Goal: Information Seeking & Learning: Learn about a topic

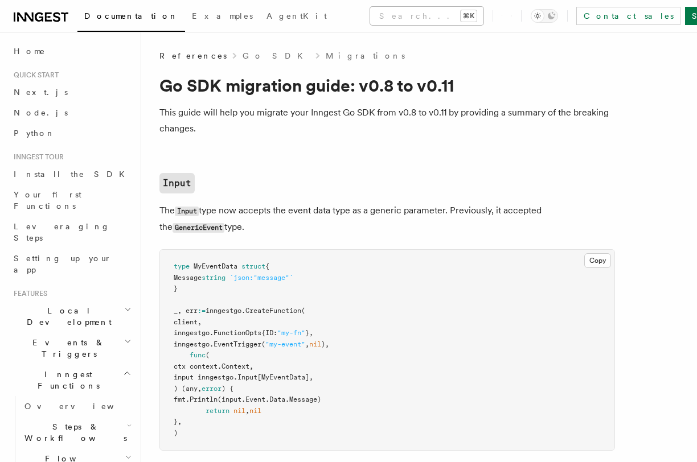
scroll to position [530, 0]
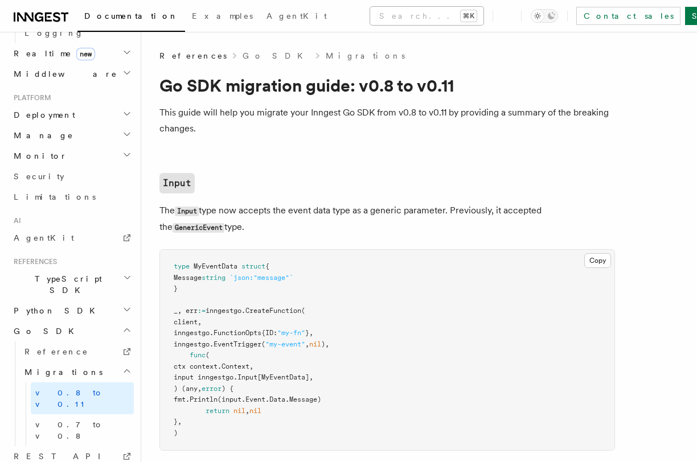
click at [370, 18] on button "Search... ⌘K" at bounding box center [426, 16] width 113 height 18
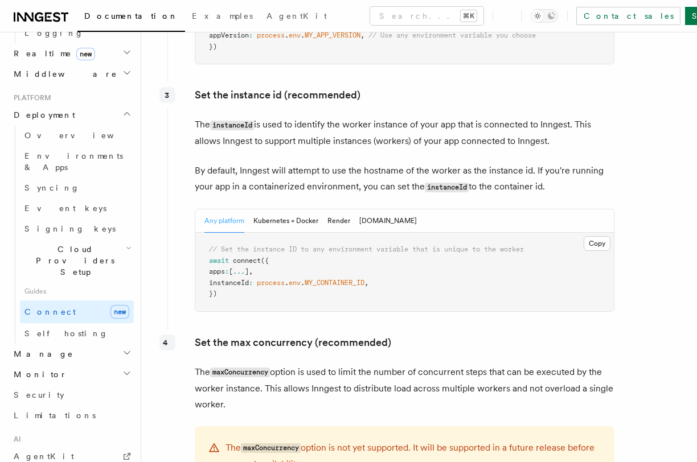
scroll to position [2144, 0]
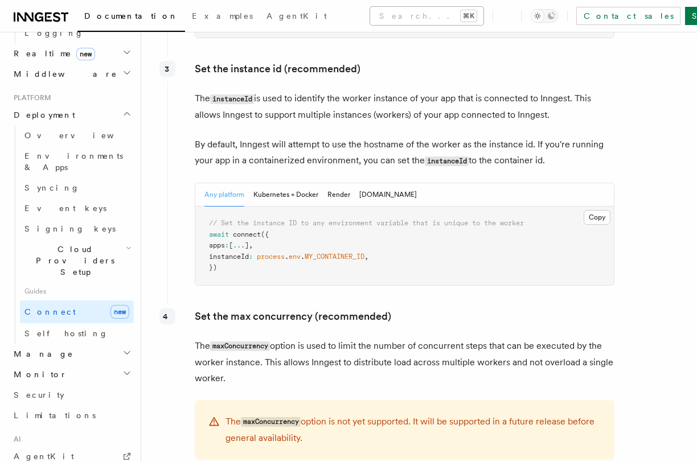
click at [370, 11] on button "Search... ⌘K" at bounding box center [426, 16] width 113 height 18
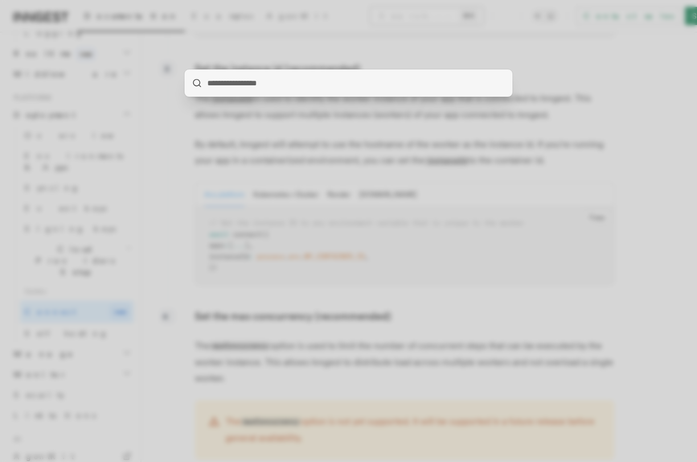
type input "**********"
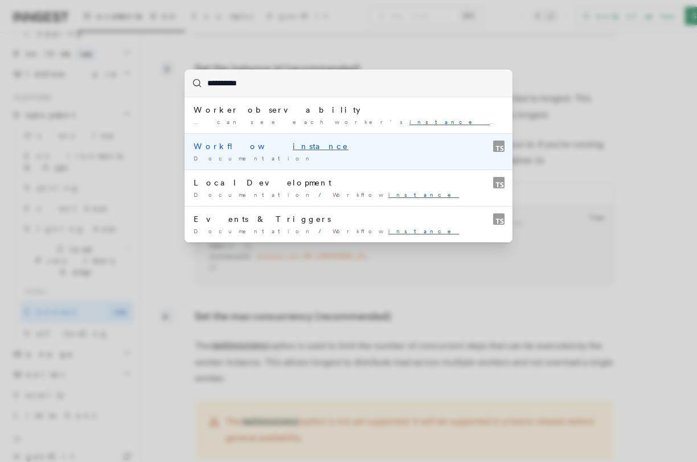
click at [319, 146] on div "Workflow instance" at bounding box center [348, 146] width 310 height 11
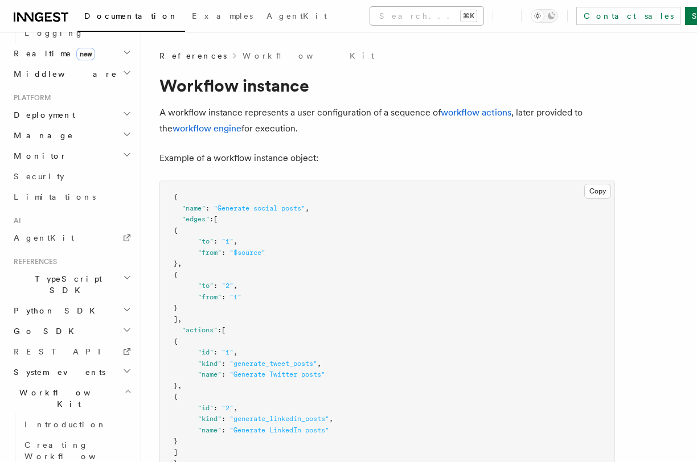
click at [370, 16] on button "Search... ⌘K" at bounding box center [426, 16] width 113 height 18
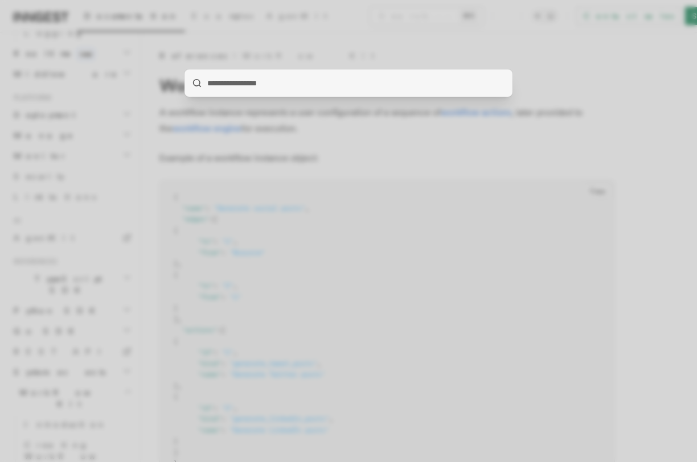
click at [270, 91] on input "search" at bounding box center [348, 82] width 328 height 27
paste input "**********"
type input "**********"
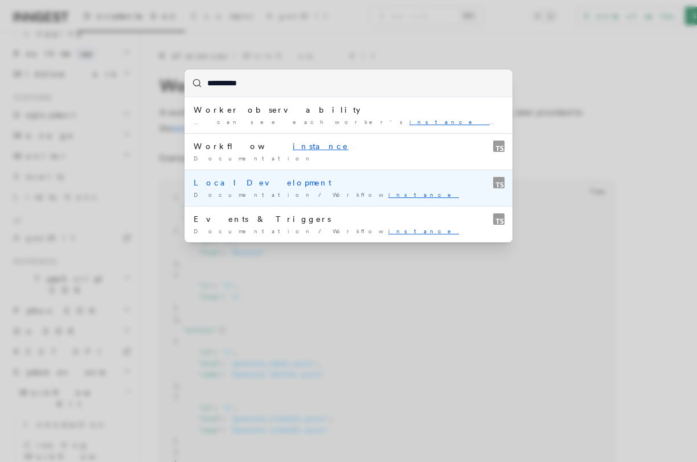
click at [388, 195] on mark "instance" at bounding box center [423, 194] width 71 height 7
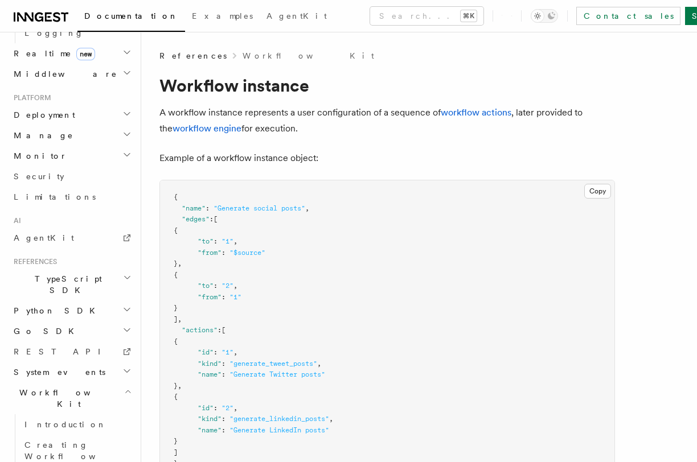
click at [98, 321] on h2 "Go SDK" at bounding box center [71, 331] width 125 height 20
click at [370, 18] on button "Search... ⌘K" at bounding box center [426, 16] width 113 height 18
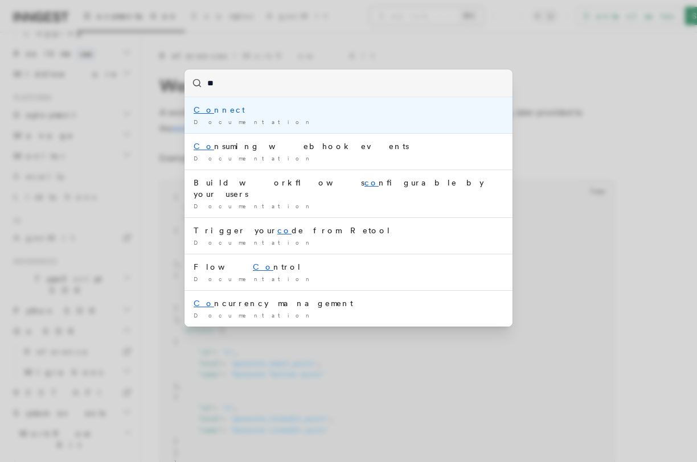
type input "*"
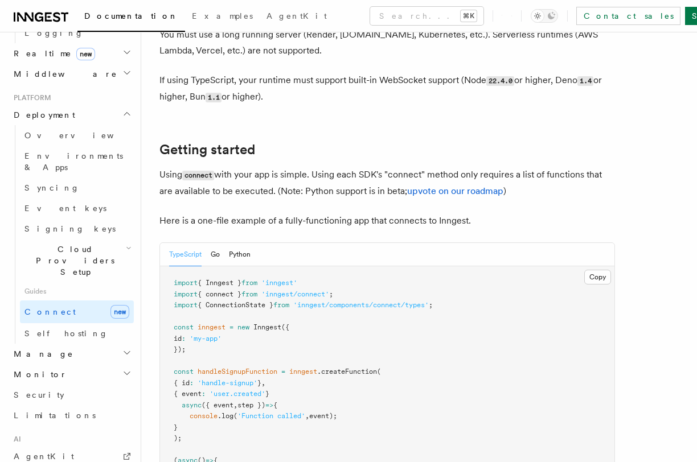
scroll to position [680, 0]
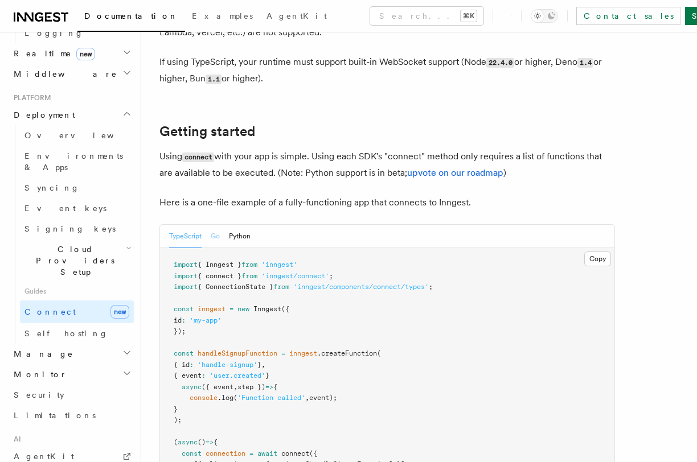
click at [216, 225] on button "Go" at bounding box center [215, 236] width 9 height 23
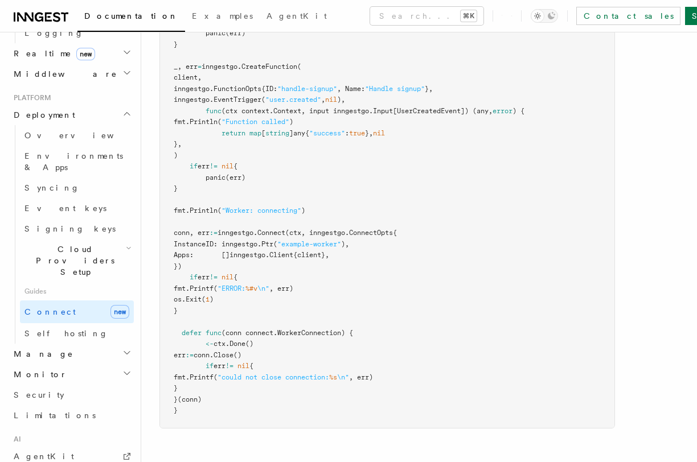
scroll to position [1091, 0]
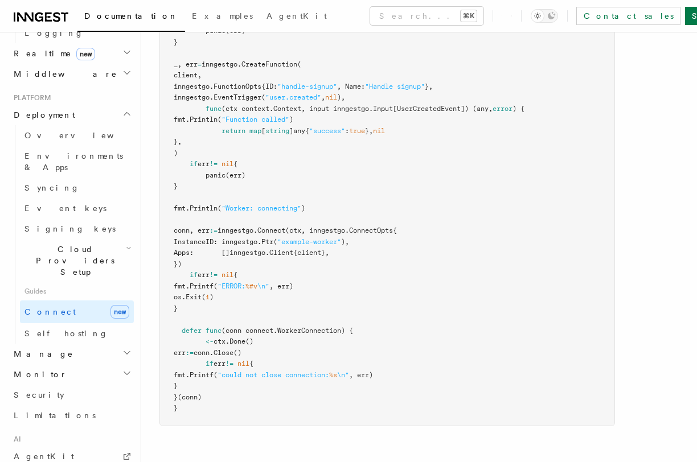
click at [261, 238] on span "InstanceID: inngestgo." at bounding box center [218, 242] width 88 height 8
click at [349, 238] on span ")," at bounding box center [345, 242] width 8 height 8
copy span "inngestgo. Ptr ( "example-worker" )"
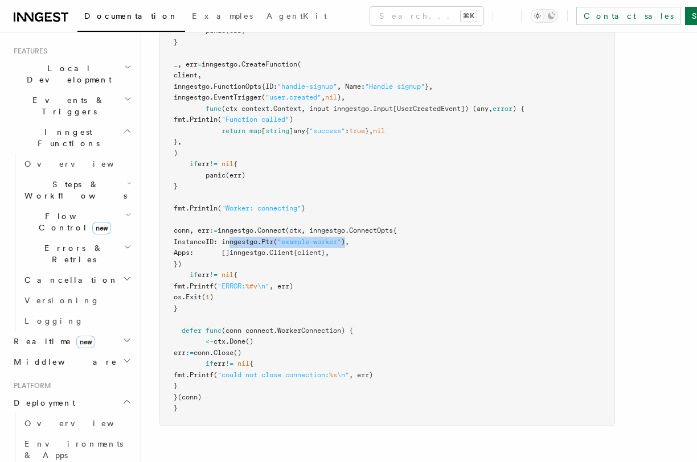
scroll to position [243, 0]
click at [102, 413] on link "Overview" at bounding box center [77, 423] width 114 height 20
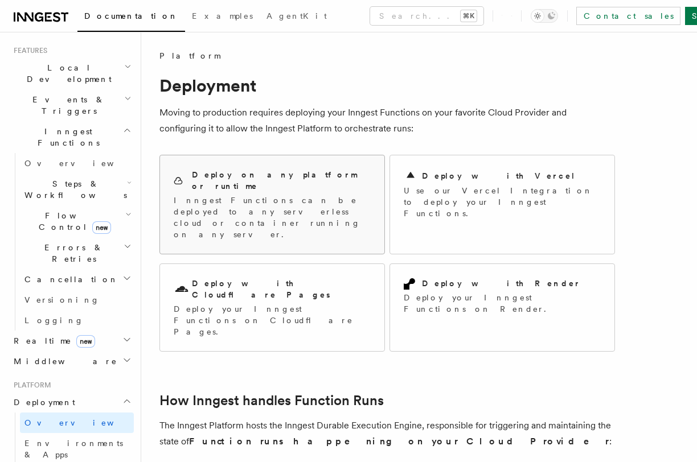
click at [226, 195] on p "Inngest Functions can be deployed to any serverless cloud or container running …" at bounding box center [272, 218] width 197 height 46
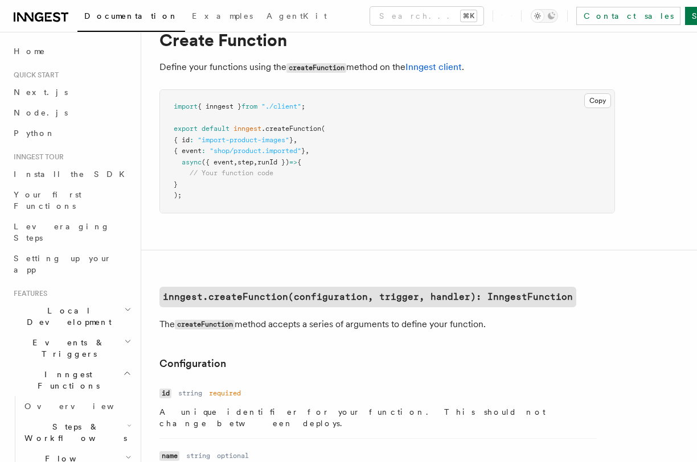
scroll to position [49, 0]
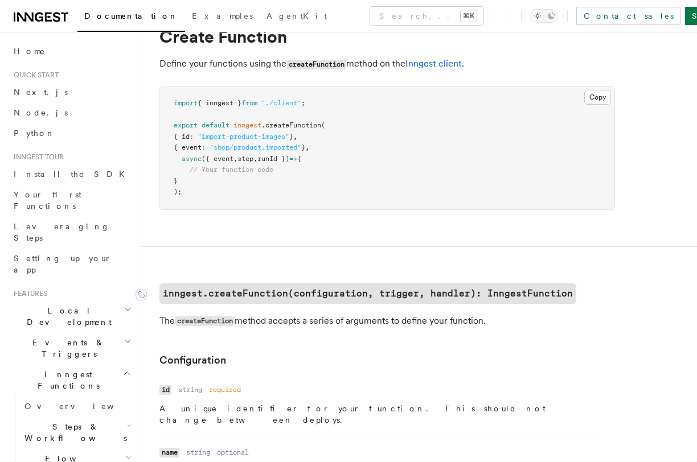
click at [319, 291] on code "inngest.createFunction(configuration, trigger, handler): InngestFunction" at bounding box center [367, 293] width 417 height 20
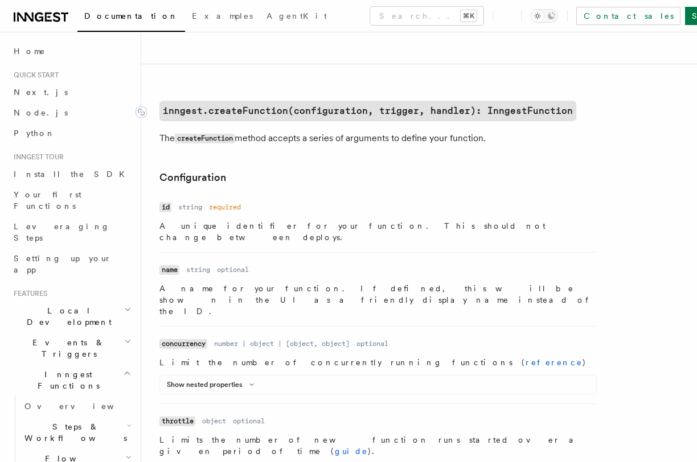
scroll to position [278, 0]
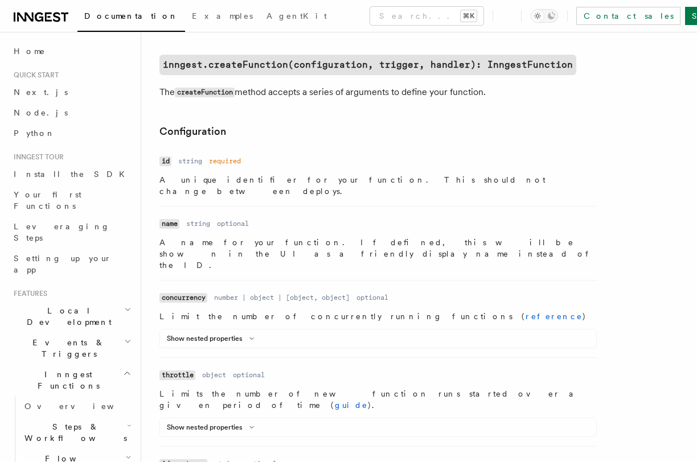
click at [178, 178] on p "A unique identifier for your function. This should not change between deploys." at bounding box center [377, 185] width 437 height 23
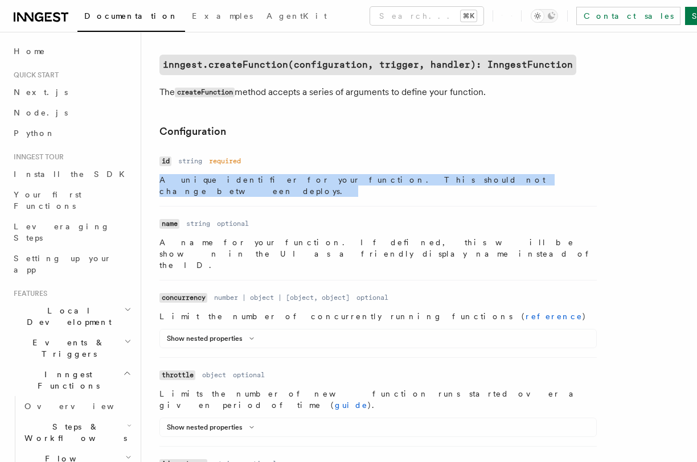
click at [178, 178] on p "A unique identifier for your function. This should not change between deploys." at bounding box center [377, 185] width 437 height 23
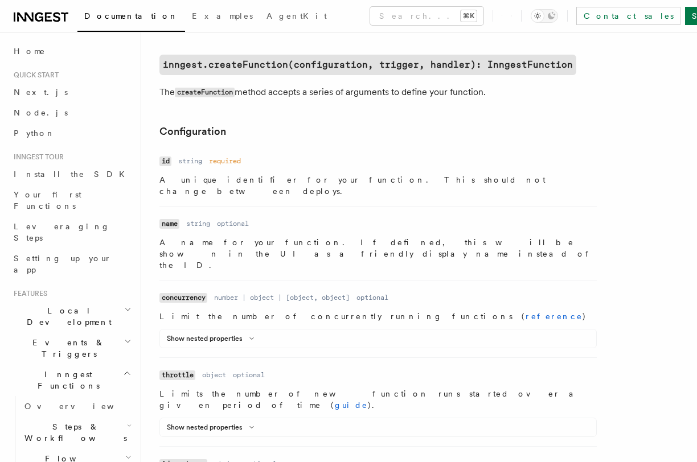
click at [197, 237] on p "A name for your function. If defined, this will be shown in the UI as a friendl…" at bounding box center [377, 254] width 437 height 34
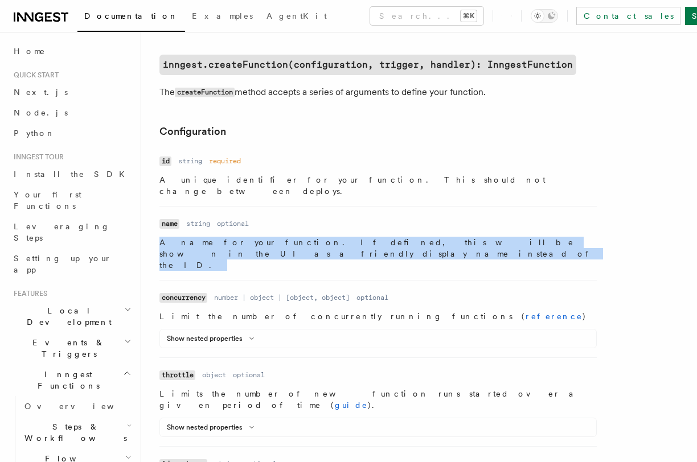
click at [197, 237] on p "A name for your function. If defined, this will be shown in the UI as a friendl…" at bounding box center [377, 254] width 437 height 34
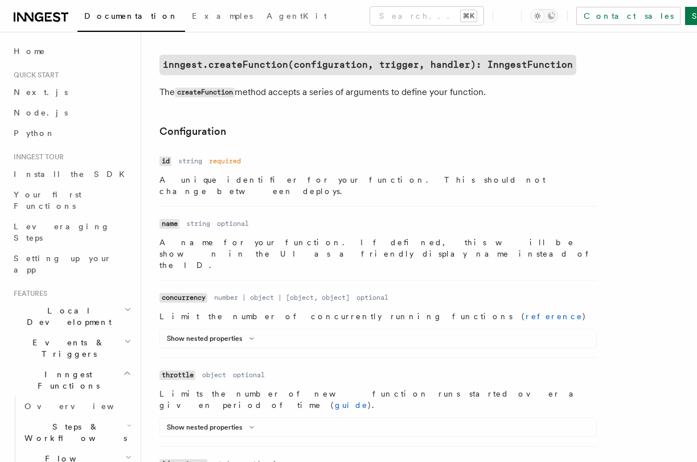
click at [224, 311] on p "Limit the number of concurrently running functions ( reference )" at bounding box center [377, 316] width 437 height 11
click at [233, 334] on button "Show nested properties" at bounding box center [213, 338] width 92 height 9
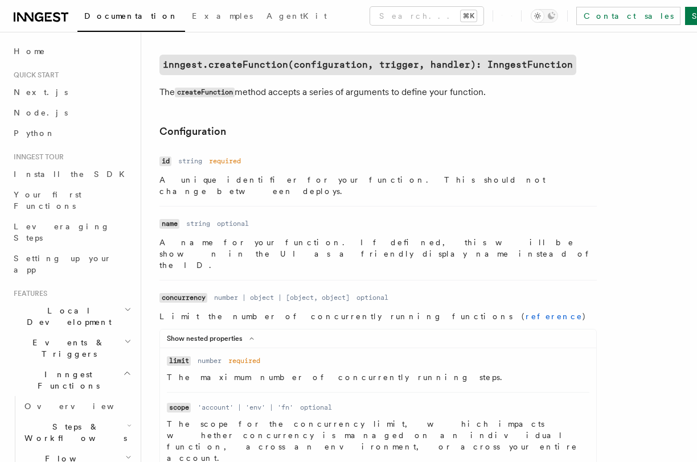
click at [258, 372] on p "The maximum number of concurrently running steps." at bounding box center [378, 377] width 422 height 11
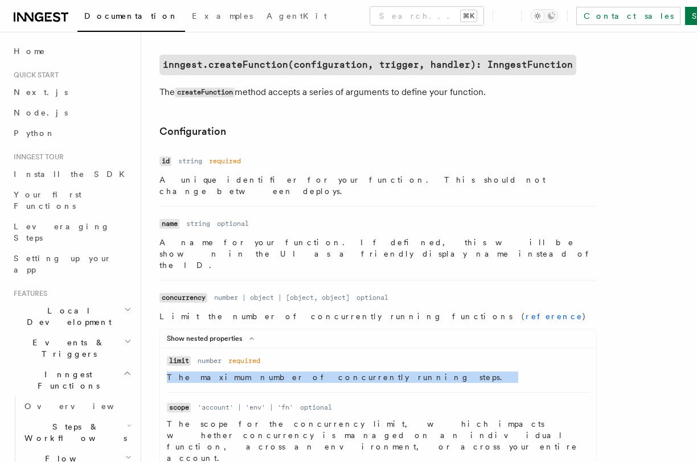
click at [258, 372] on p "The maximum number of concurrently running steps." at bounding box center [378, 377] width 422 height 11
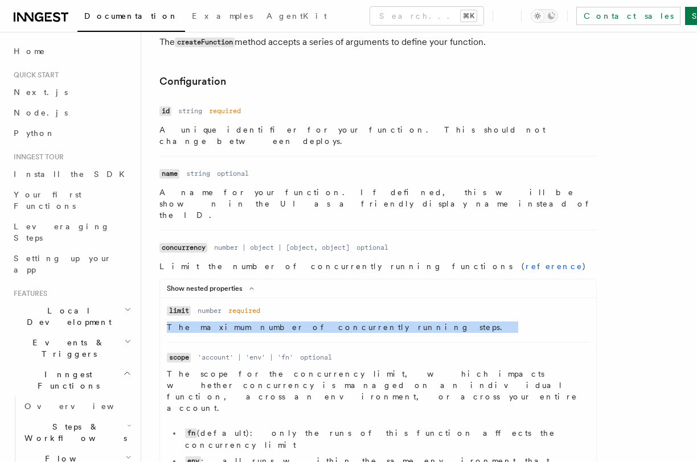
scroll to position [330, 0]
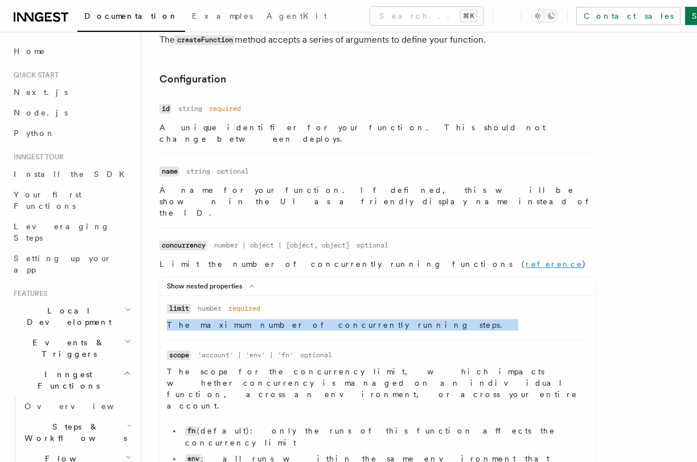
click at [525, 259] on link "reference" at bounding box center [553, 263] width 57 height 9
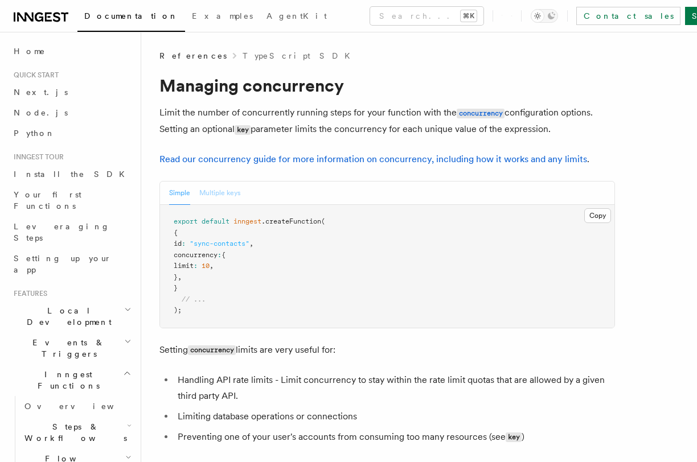
click at [240, 189] on button "Multiple keys" at bounding box center [219, 193] width 41 height 23
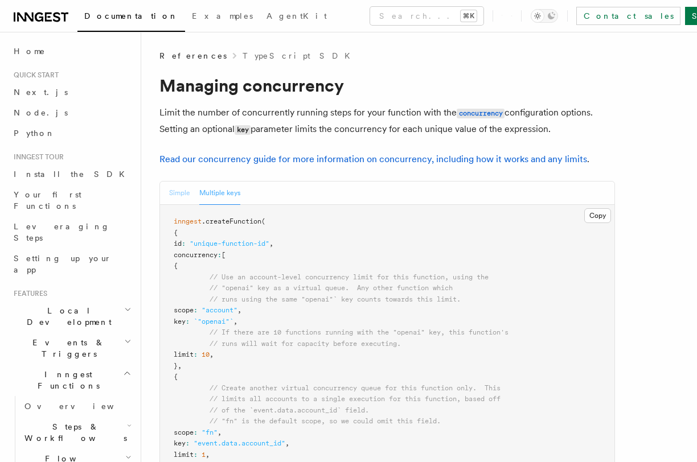
click at [183, 197] on button "Simple" at bounding box center [179, 193] width 21 height 23
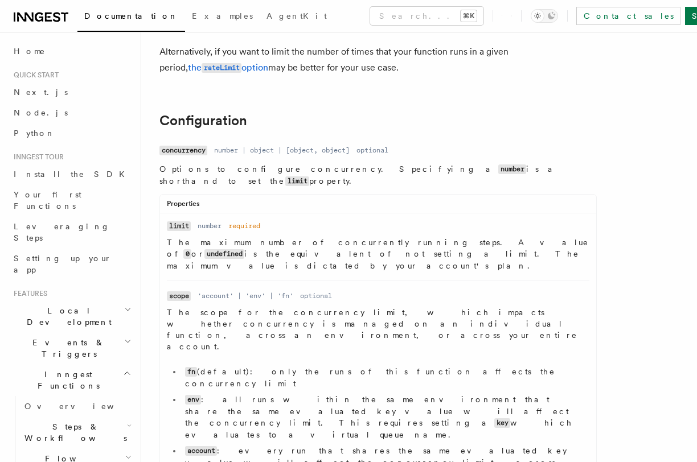
scroll to position [419, 0]
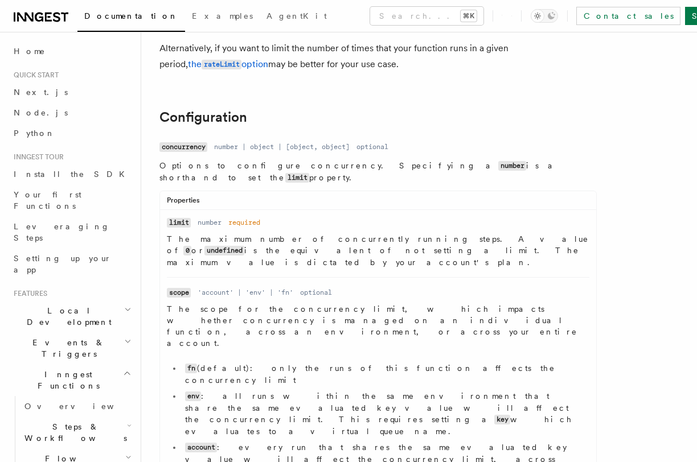
click at [275, 233] on p "The maximum number of concurrently running steps. A value of 0 or undefined is …" at bounding box center [378, 250] width 422 height 35
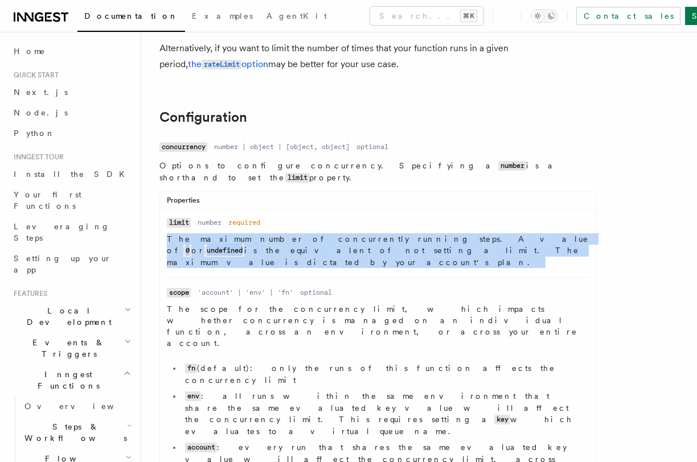
click at [275, 233] on p "The maximum number of concurrently running steps. A value of 0 or undefined is …" at bounding box center [378, 250] width 422 height 35
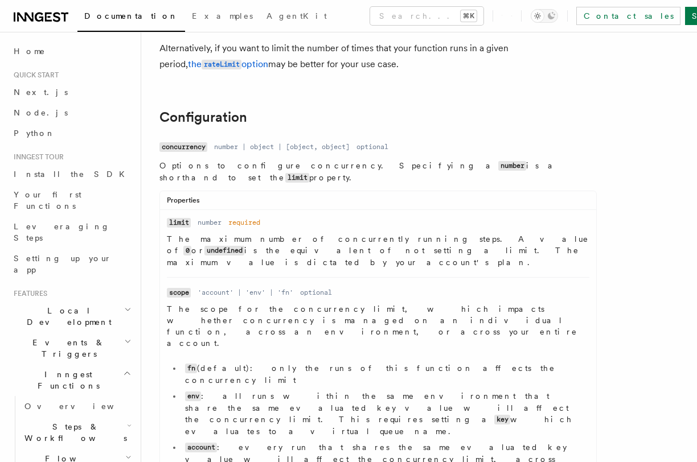
click at [271, 303] on p "The scope for the concurrency limit, which impacts whether concurrency is manag…" at bounding box center [378, 326] width 422 height 46
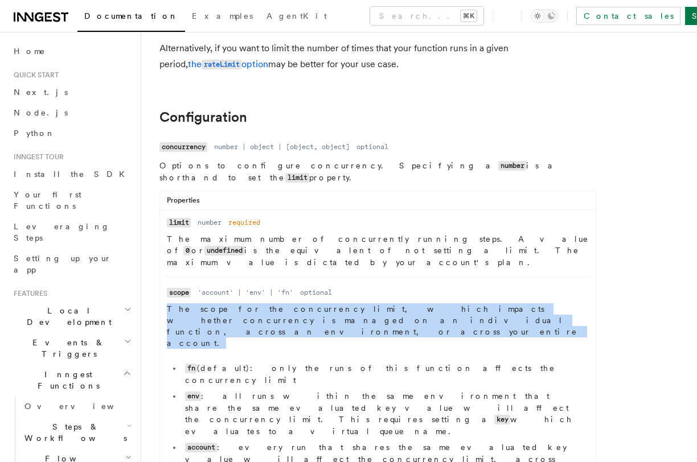
click at [271, 303] on p "The scope for the concurrency limit, which impacts whether concurrency is manag…" at bounding box center [378, 326] width 422 height 46
click at [351, 303] on p "The scope for the concurrency limit, which impacts whether concurrency is manag…" at bounding box center [378, 326] width 422 height 46
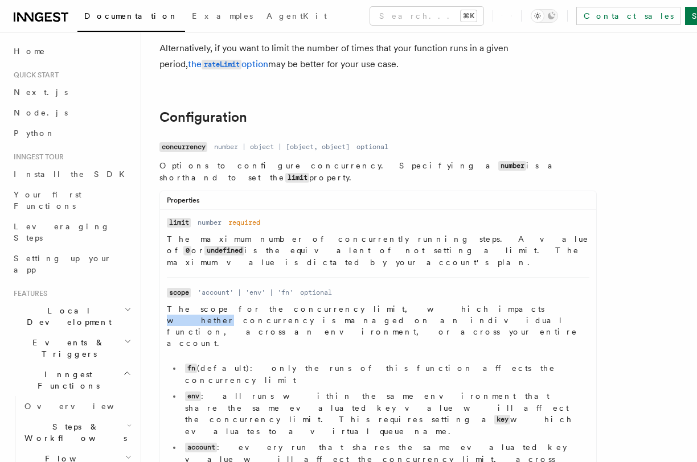
click at [351, 303] on p "The scope for the concurrency limit, which impacts whether concurrency is manag…" at bounding box center [378, 326] width 422 height 46
click at [417, 303] on p "The scope for the concurrency limit, which impacts whether concurrency is manag…" at bounding box center [378, 326] width 422 height 46
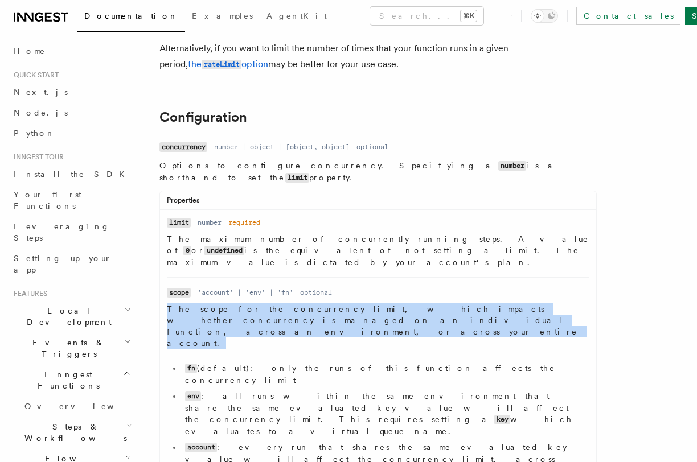
click at [417, 303] on p "The scope for the concurrency limit, which impacts whether concurrency is manag…" at bounding box center [378, 326] width 422 height 46
click at [299, 303] on p "The scope for the concurrency limit, which impacts whether concurrency is manag…" at bounding box center [378, 326] width 422 height 46
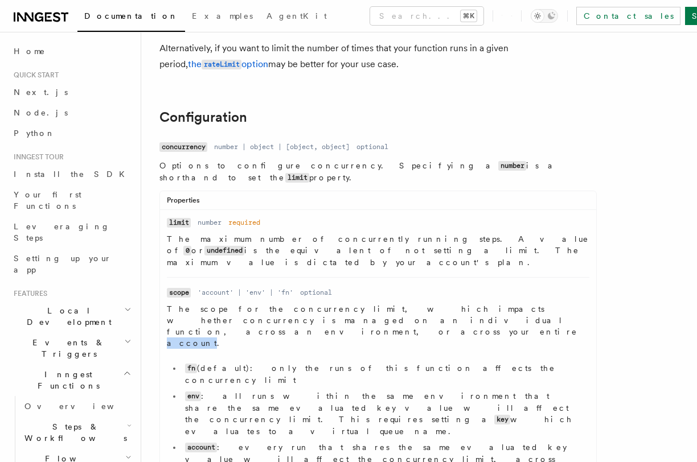
click at [299, 303] on p "The scope for the concurrency limit, which impacts whether concurrency is manag…" at bounding box center [378, 326] width 422 height 46
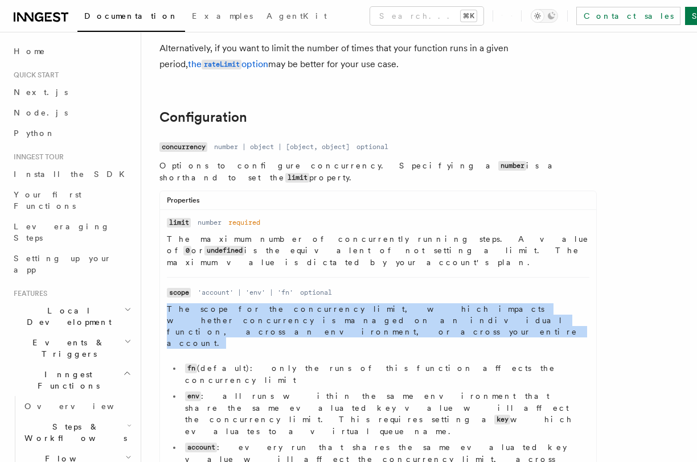
click at [299, 303] on p "The scope for the concurrency limit, which impacts whether concurrency is manag…" at bounding box center [378, 326] width 422 height 46
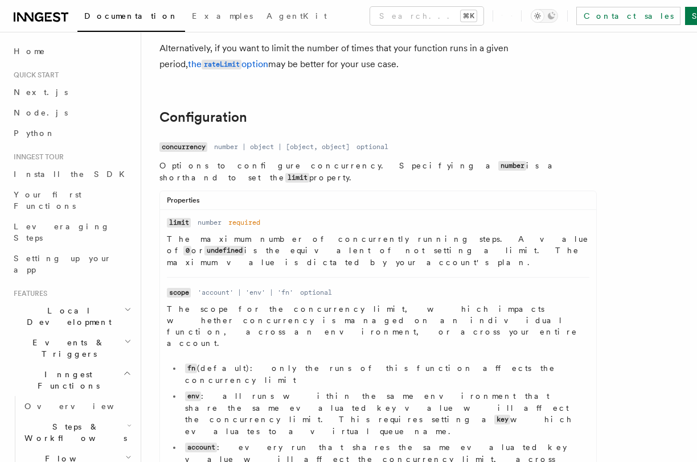
click at [226, 362] on li "fn (default): only the runs of this function affects the concurrency limit" at bounding box center [385, 373] width 407 height 23
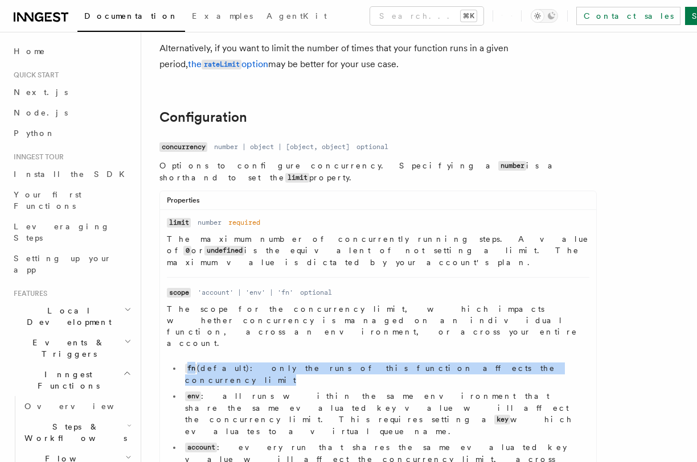
click at [226, 362] on li "fn (default): only the runs of this function affects the concurrency limit" at bounding box center [385, 373] width 407 height 23
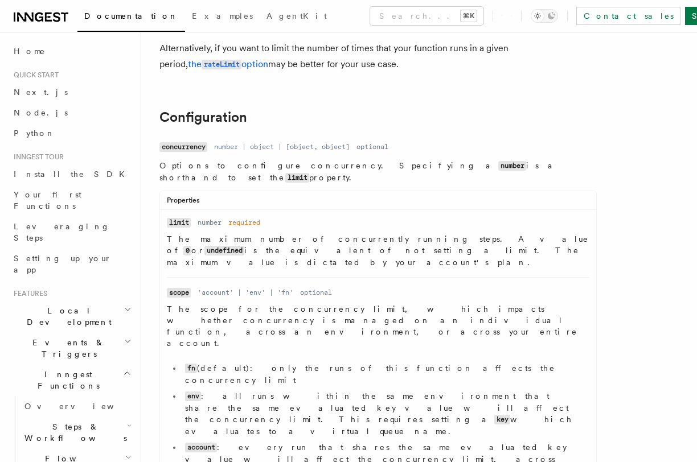
click at [286, 390] on li "env : all runs within the same environment that share the same evaluated key va…" at bounding box center [385, 413] width 407 height 47
click at [312, 442] on li "account : every run that shares the same evaluated key value will affect the co…" at bounding box center [385, 465] width 407 height 47
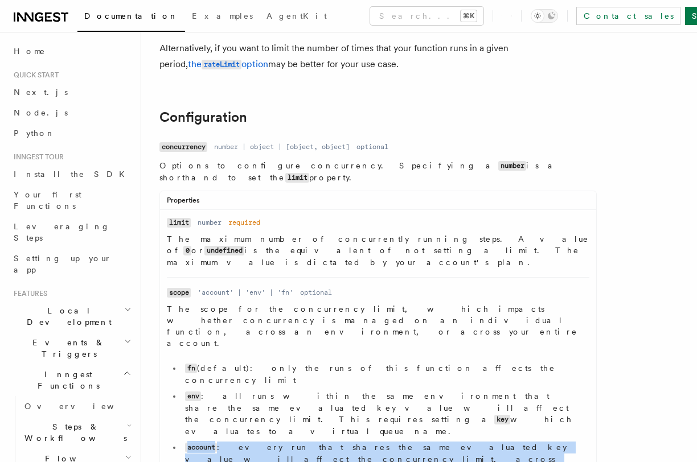
click at [312, 442] on li "account : every run that shares the same evaluated key value will affect the co…" at bounding box center [385, 465] width 407 height 47
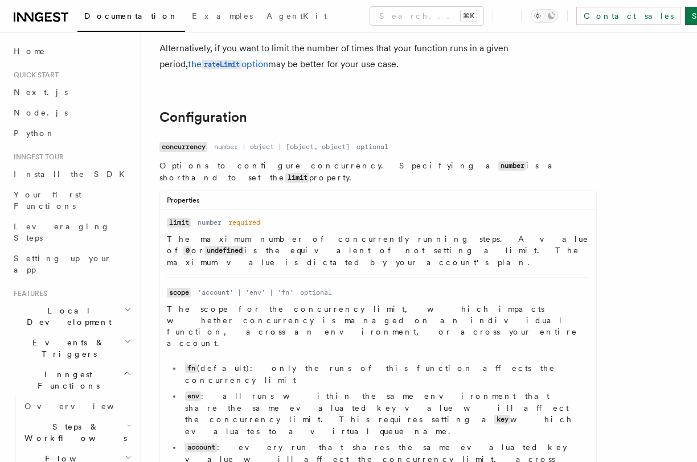
click at [250, 390] on li "env : all runs within the same environment that share the same evaluated key va…" at bounding box center [385, 413] width 407 height 47
click at [288, 390] on li "env : all runs within the same environment that share the same evaluated key va…" at bounding box center [385, 413] width 407 height 47
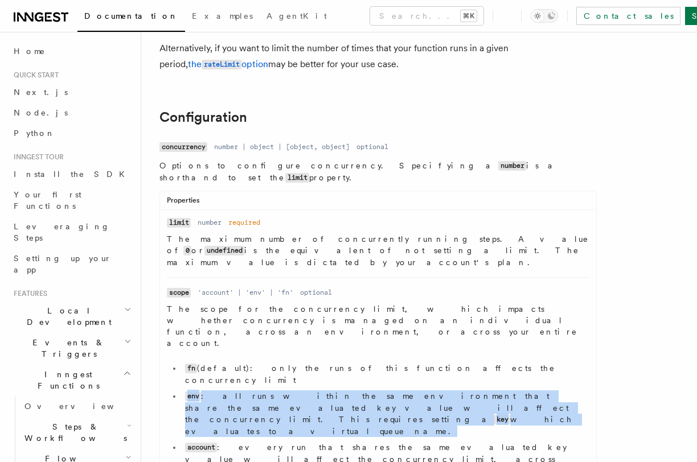
click at [288, 390] on li "env : all runs within the same environment that share the same evaluated key va…" at bounding box center [385, 413] width 407 height 47
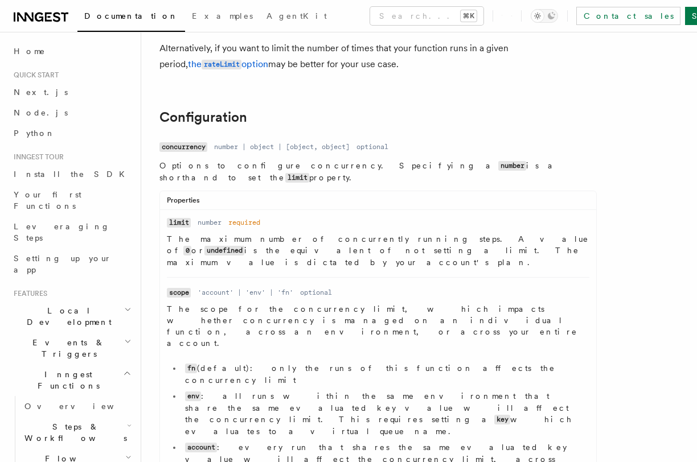
click at [415, 362] on ul "fn (default): only the runs of this function affects the concurrency limit env …" at bounding box center [378, 425] width 422 height 126
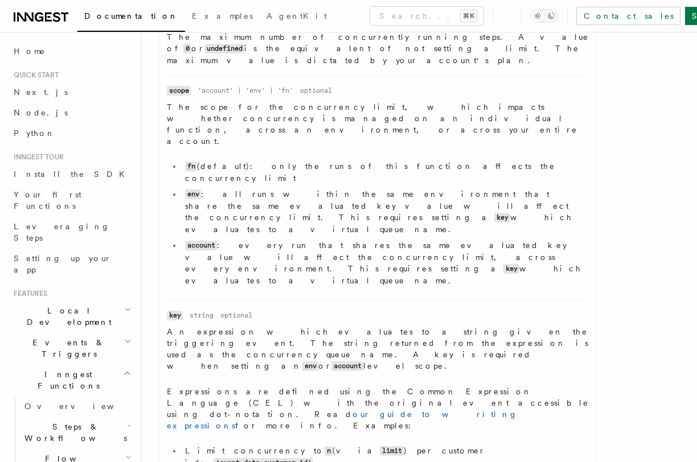
scroll to position [618, 0]
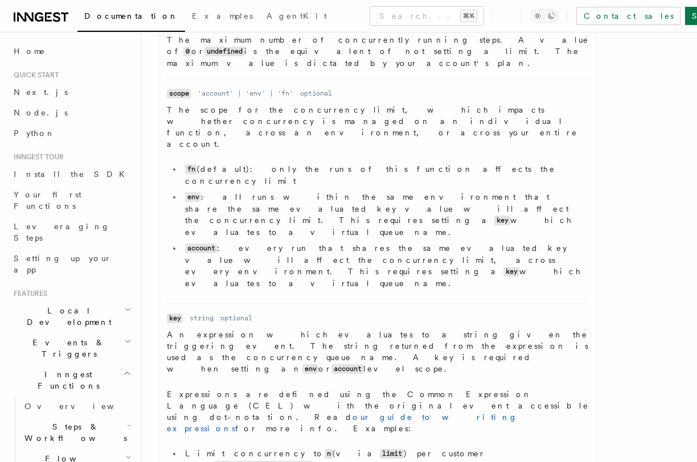
click at [256, 329] on p "An expression which evaluates to a string given the triggering event. The strin…" at bounding box center [378, 352] width 422 height 46
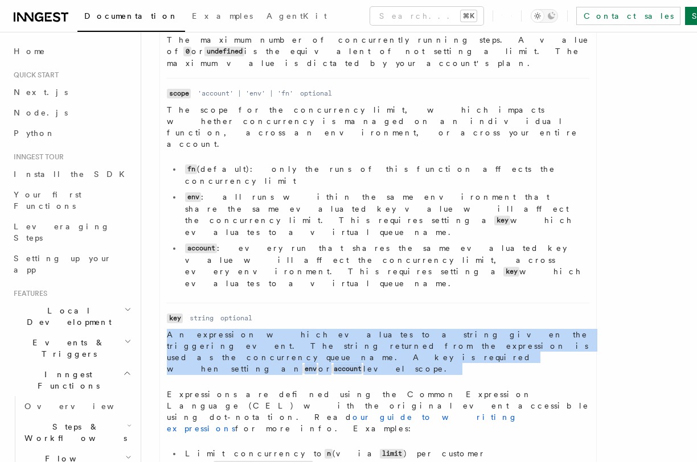
click at [256, 329] on p "An expression which evaluates to a string given the triggering event. The strin…" at bounding box center [378, 352] width 422 height 46
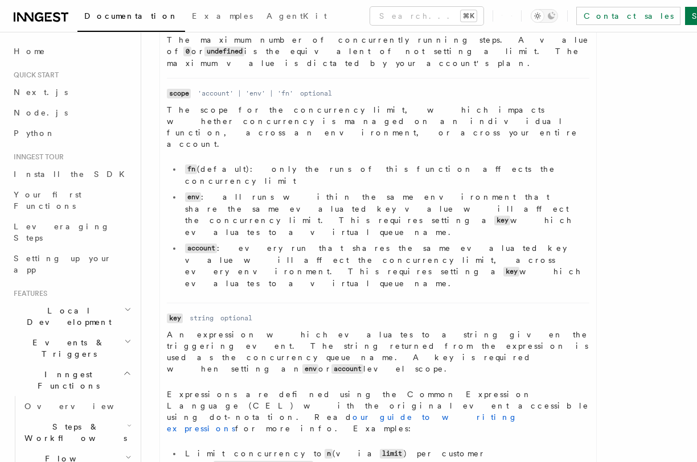
click at [256, 329] on p "An expression which evaluates to a string given the triggering event. The strin…" at bounding box center [378, 352] width 422 height 46
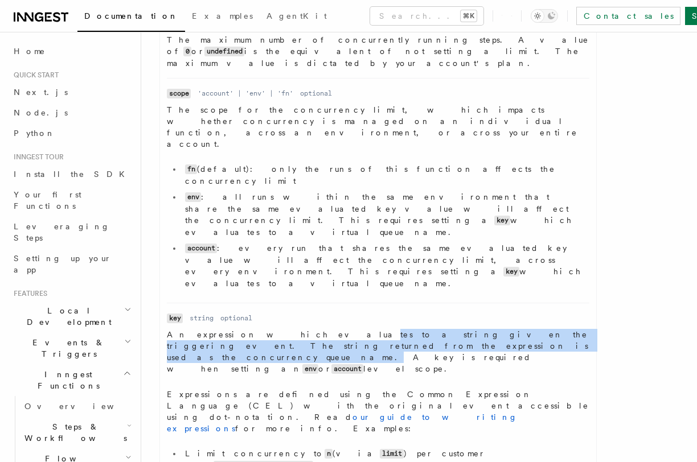
drag, startPoint x: 262, startPoint y: 235, endPoint x: 271, endPoint y: 242, distance: 11.3
click at [271, 329] on p "An expression which evaluates to a string given the triggering event. The strin…" at bounding box center [378, 352] width 422 height 46
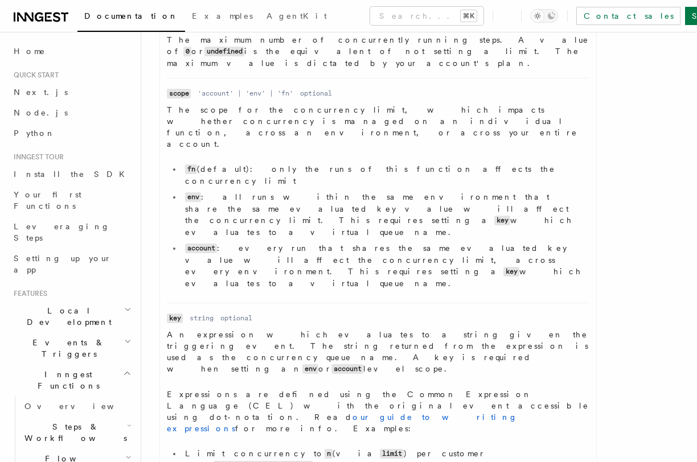
click at [207, 389] on p "Expressions are defined using the Common Expression Language (CEL) with the ori…" at bounding box center [378, 412] width 422 height 46
click at [313, 461] on code "'event.data.customer_id'" at bounding box center [263, 466] width 100 height 10
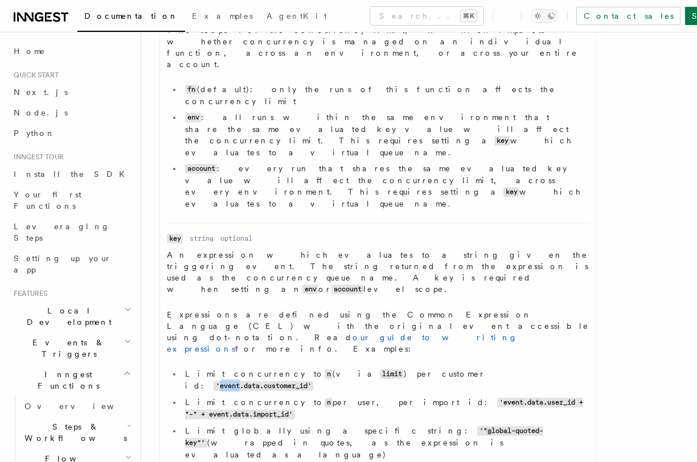
scroll to position [0, 0]
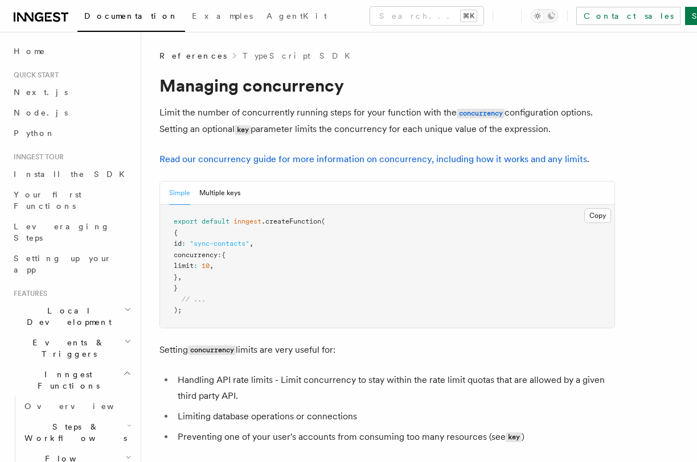
click at [259, 111] on p "Limit the number of concurrently running steps for your function with the concu…" at bounding box center [386, 121] width 455 height 33
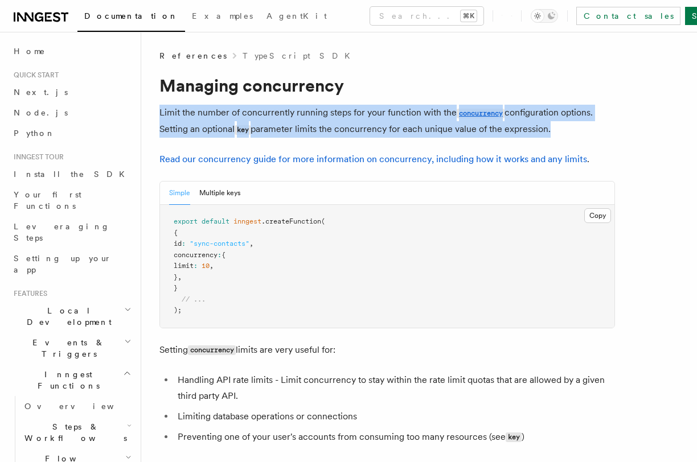
click at [259, 111] on p "Limit the number of concurrently running steps for your function with the concu…" at bounding box center [386, 121] width 455 height 33
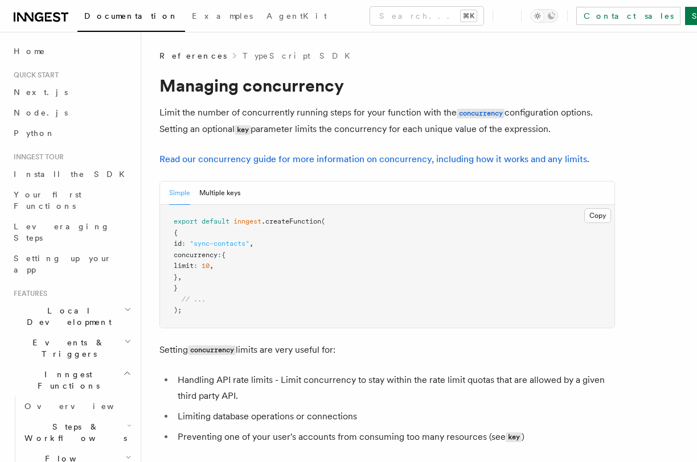
click at [265, 118] on p "Limit the number of concurrently running steps for your function with the concu…" at bounding box center [386, 121] width 455 height 33
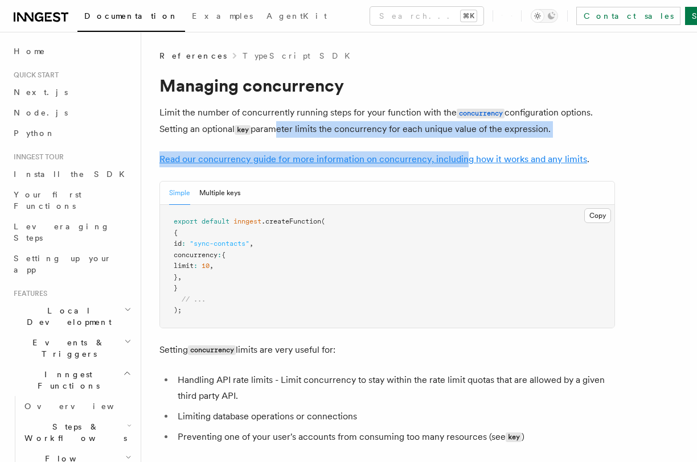
drag, startPoint x: 272, startPoint y: 129, endPoint x: 466, endPoint y: 164, distance: 197.1
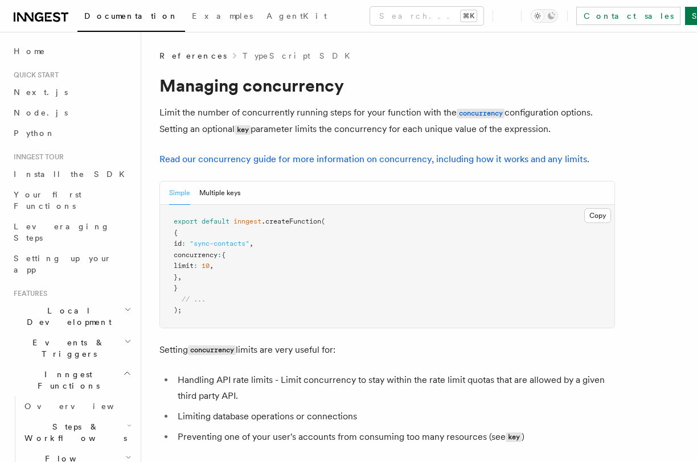
click at [453, 201] on div "Simple Multiple keys" at bounding box center [387, 193] width 454 height 23
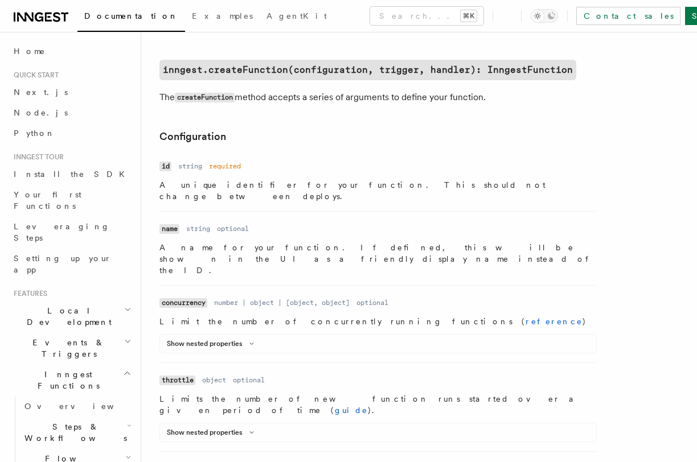
scroll to position [276, 0]
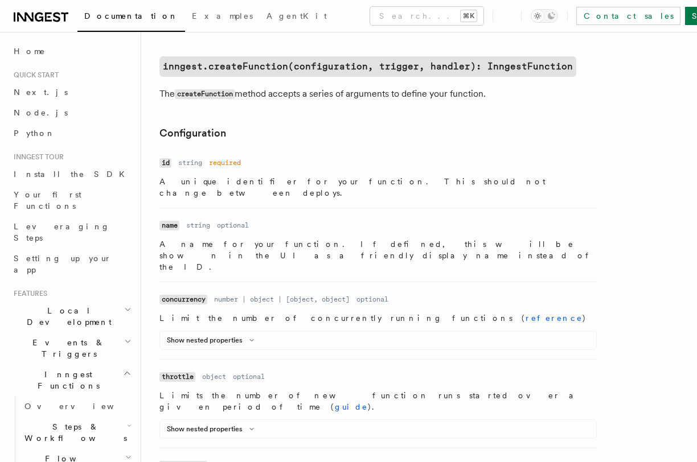
click at [188, 372] on code "throttle" at bounding box center [177, 377] width 36 height 10
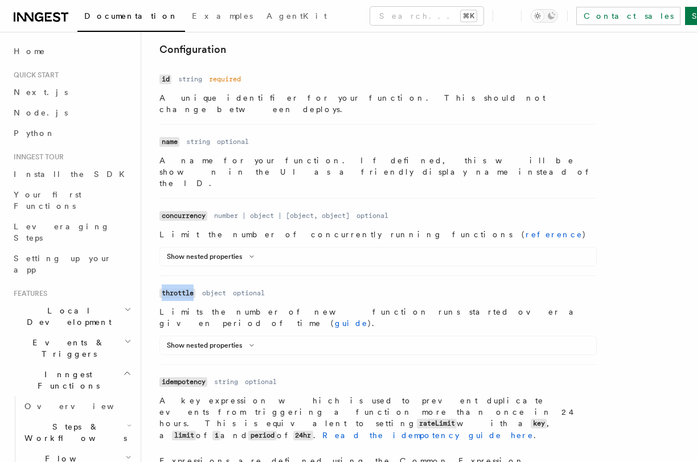
scroll to position [366, 0]
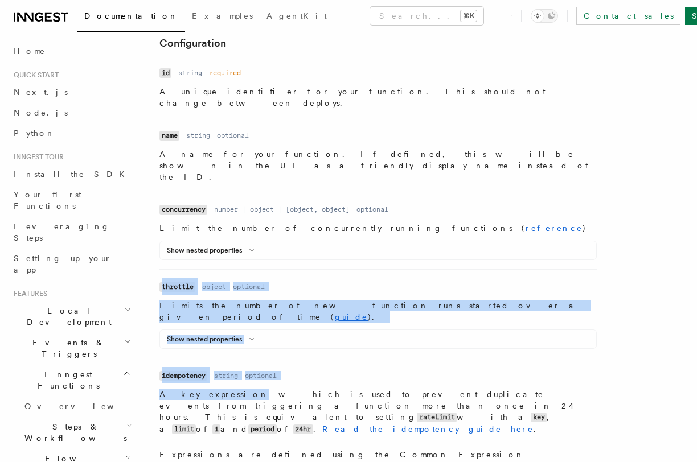
click at [198, 389] on p "A key expression which is used to prevent duplicate events from triggering a fu…" at bounding box center [377, 412] width 437 height 47
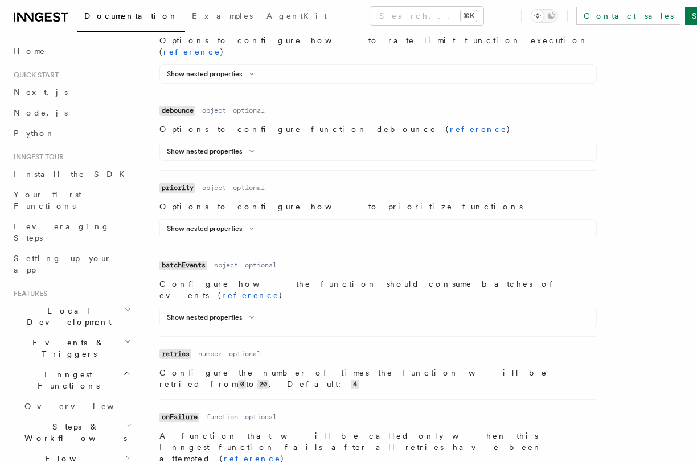
scroll to position [940, 0]
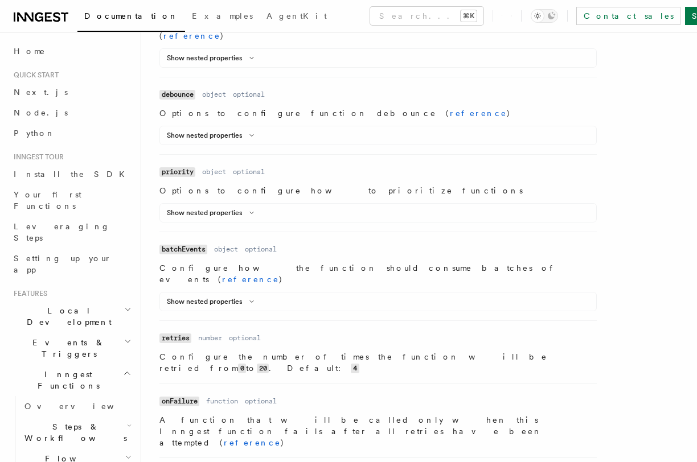
click at [172, 333] on code "retries" at bounding box center [175, 338] width 32 height 10
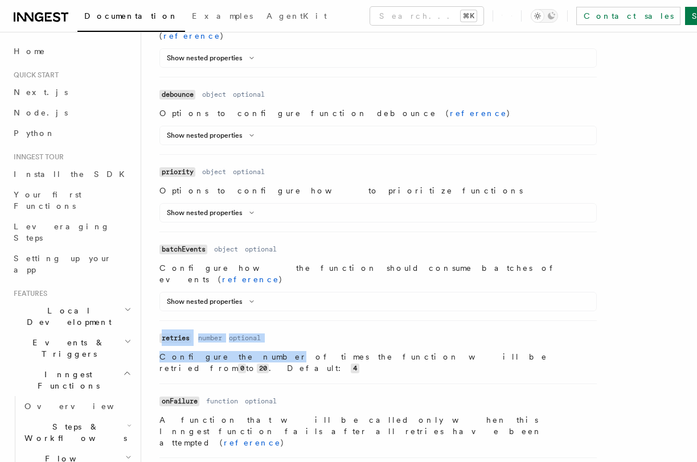
click at [220, 351] on p "Configure the number of times the function will be retried from 0 to 20 . Defau…" at bounding box center [377, 362] width 437 height 23
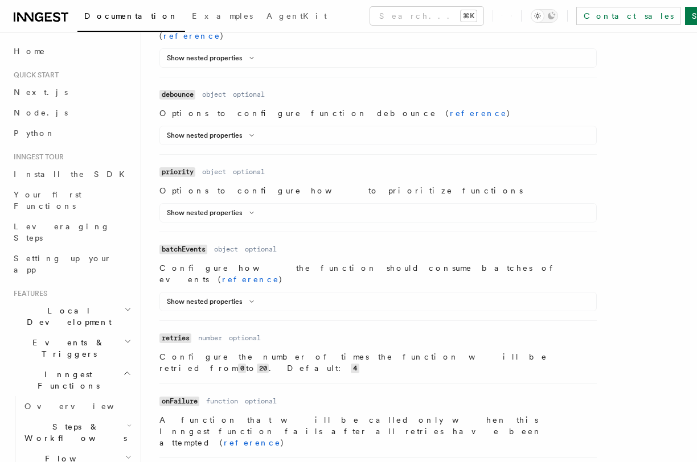
click at [270, 351] on p "Configure the number of times the function will be retried from 0 to 20 . Defau…" at bounding box center [377, 362] width 437 height 23
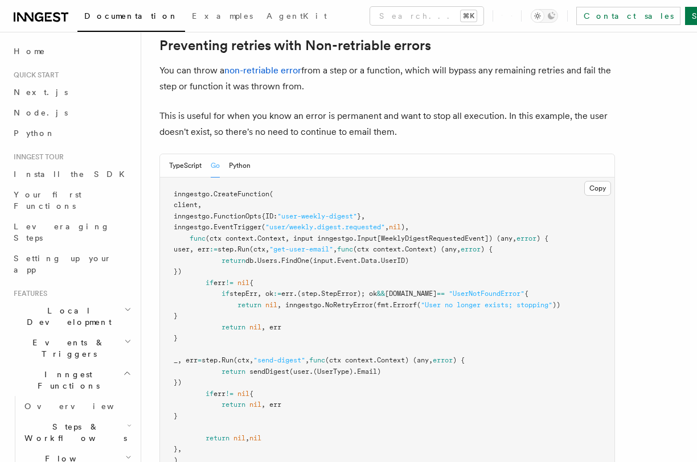
scroll to position [88, 0]
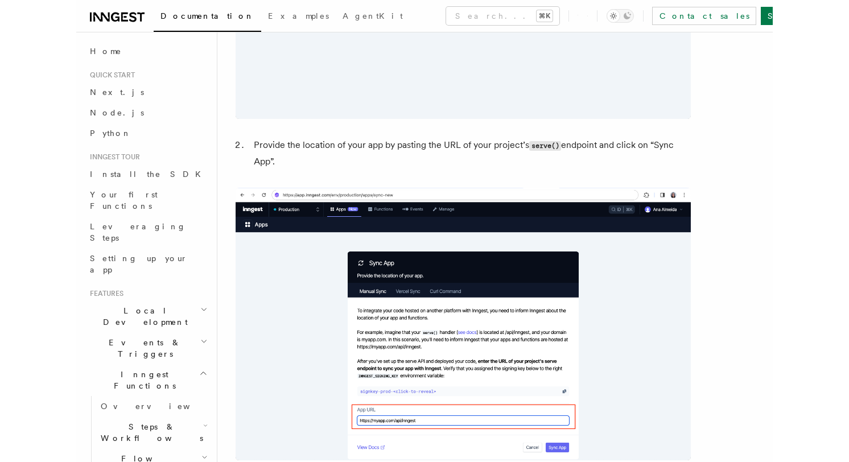
scroll to position [833, 0]
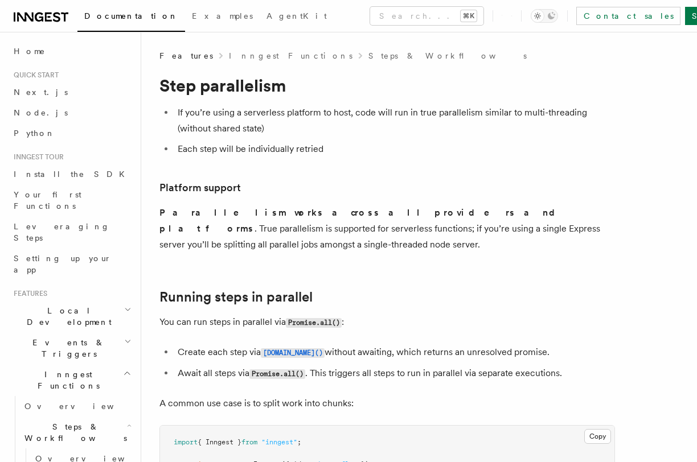
click at [209, 116] on li "If you’re using a serverless platform to host, code will run in true parallelis…" at bounding box center [394, 121] width 440 height 32
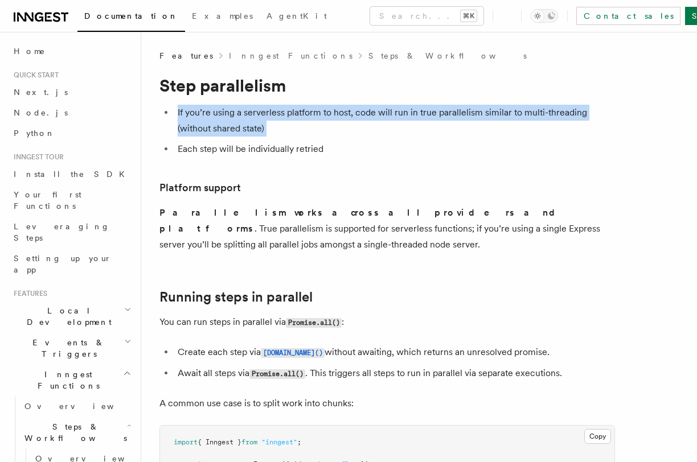
click at [209, 116] on li "If you’re using a serverless platform to host, code will run in true parallelis…" at bounding box center [394, 121] width 440 height 32
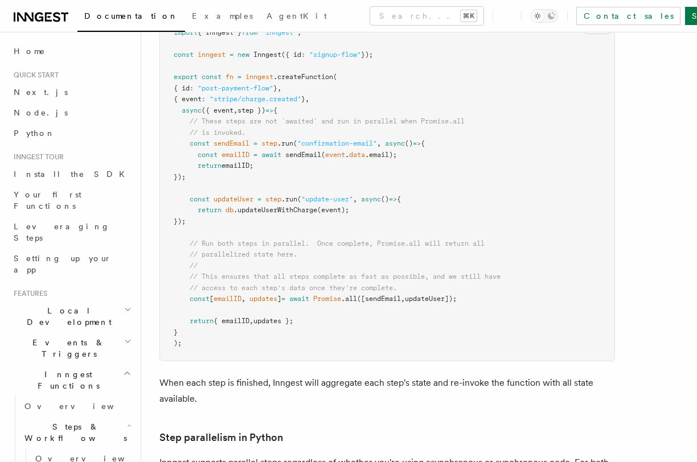
scroll to position [411, 0]
drag, startPoint x: 187, startPoint y: 124, endPoint x: 206, endPoint y: 163, distance: 43.0
click at [206, 163] on pre "import { Inngest } from "inngest" ; const inngest = new Inngest ({ id : "signup…" at bounding box center [387, 187] width 454 height 345
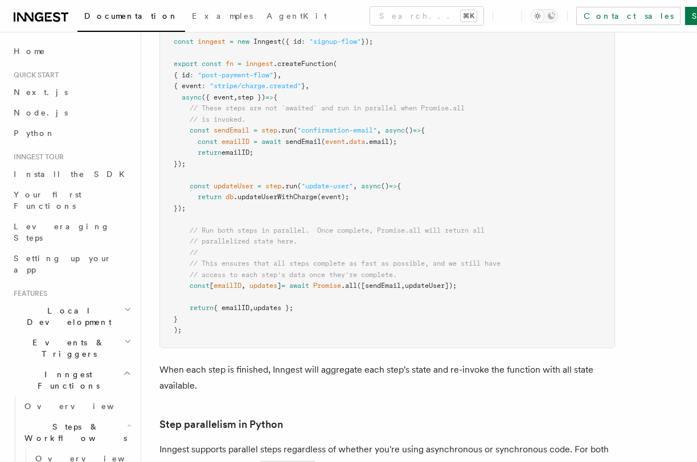
click at [393, 271] on span "// access to each step's data once they're complete." at bounding box center [292, 275] width 207 height 8
click at [401, 282] on span "([sendEmail" at bounding box center [379, 286] width 44 height 8
click at [439, 282] on span "updateUser]);" at bounding box center [431, 286] width 52 height 8
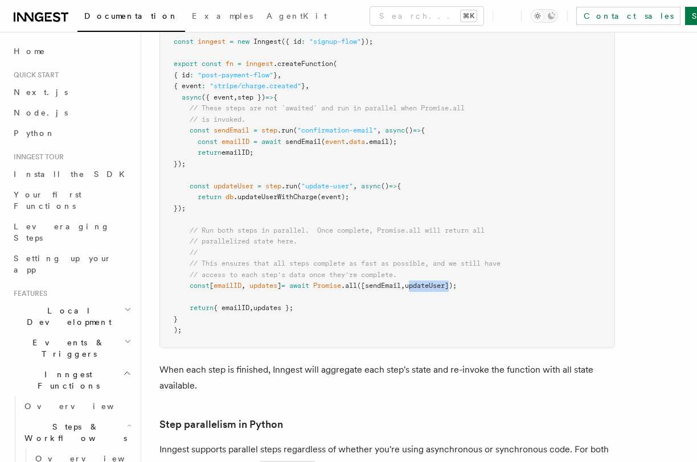
click at [439, 282] on span "updateUser]);" at bounding box center [431, 286] width 52 height 8
click at [401, 282] on span "([sendEmail" at bounding box center [379, 286] width 44 height 8
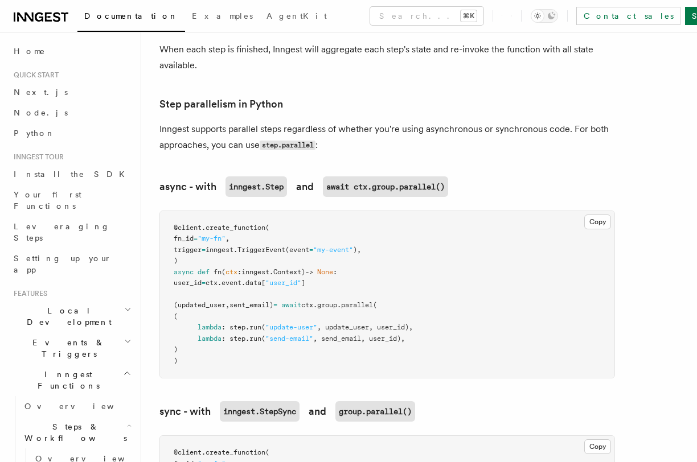
scroll to position [743, 0]
click at [173, 97] on link "Step parallelism in Python" at bounding box center [220, 105] width 123 height 16
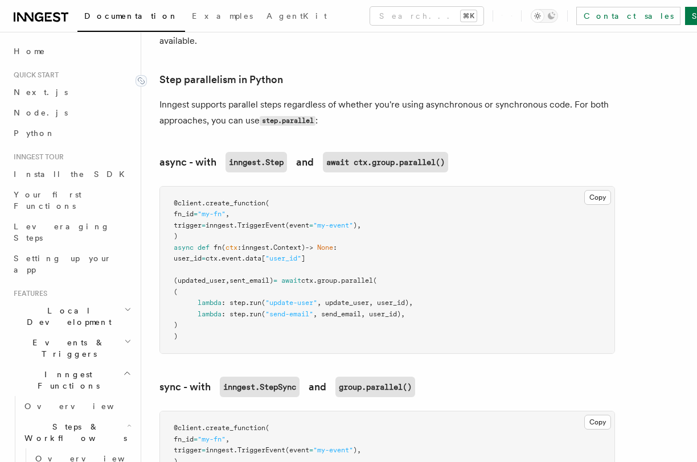
click at [173, 97] on p "Inngest supports parallel steps regardless of whether you're using asynchronous…" at bounding box center [386, 113] width 455 height 32
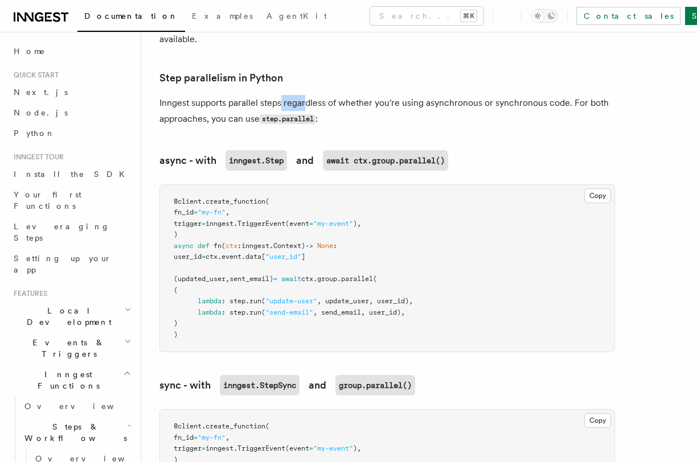
drag, startPoint x: 305, startPoint y: 85, endPoint x: 282, endPoint y: 84, distance: 22.8
click at [282, 95] on p "Inngest supports parallel steps regardless of whether you're using asynchronous…" at bounding box center [386, 111] width 455 height 32
click at [238, 95] on p "Inngest supports parallel steps regardless of whether you're using asynchronous…" at bounding box center [386, 111] width 455 height 32
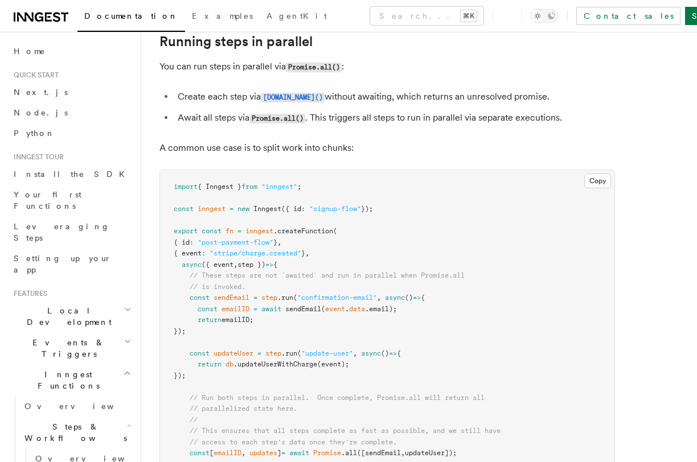
scroll to position [0, 0]
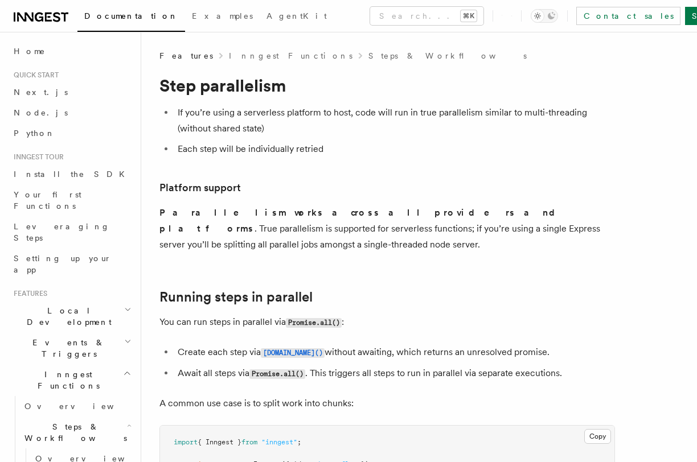
click at [193, 93] on h1 "Step parallelism" at bounding box center [386, 85] width 455 height 20
click at [176, 84] on h1 "Step parallelism" at bounding box center [386, 85] width 455 height 20
click at [253, 84] on h1 "Step parallelism" at bounding box center [386, 85] width 455 height 20
copy h1 "Step parallelism"
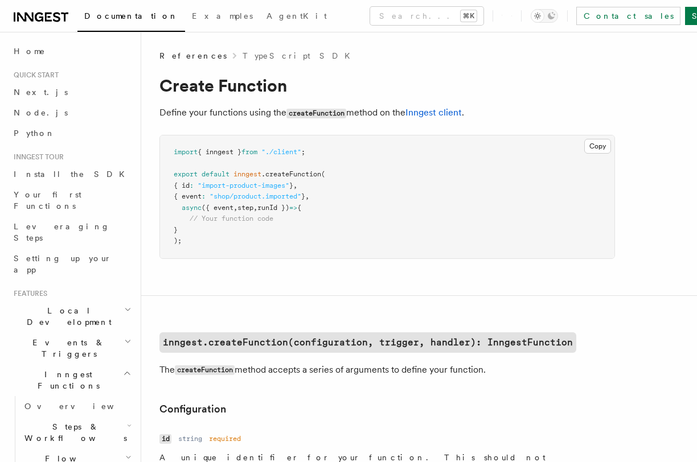
scroll to position [940, 0]
